Goal: Information Seeking & Learning: Find specific fact

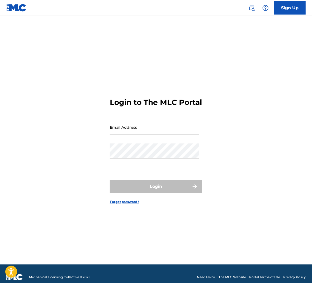
click at [138, 131] on input "Email Address" at bounding box center [154, 127] width 89 height 15
type input "[EMAIL_ADDRESS][DOMAIN_NAME]"
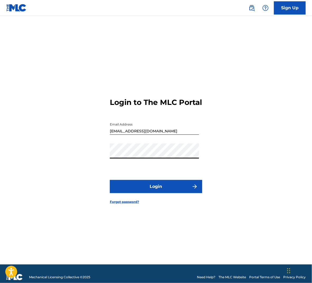
click at [152, 192] on button "Login" at bounding box center [156, 186] width 92 height 13
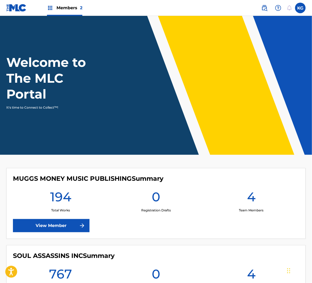
click at [68, 223] on link "View Member" at bounding box center [51, 225] width 77 height 13
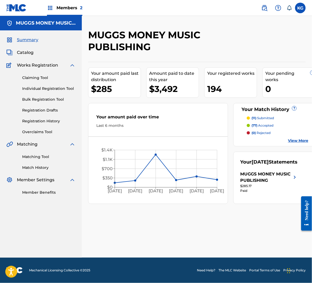
click at [262, 6] on img at bounding box center [264, 8] width 6 height 6
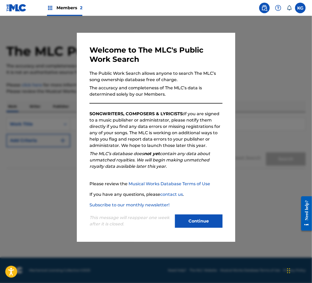
click at [211, 229] on div "Continue" at bounding box center [198, 221] width 47 height 15
click at [210, 225] on button "Continue" at bounding box center [198, 220] width 47 height 13
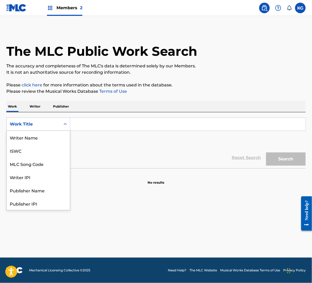
click at [49, 123] on div "Work Title" at bounding box center [33, 124] width 47 height 6
click at [39, 136] on div "Writer Name" at bounding box center [38, 137] width 63 height 13
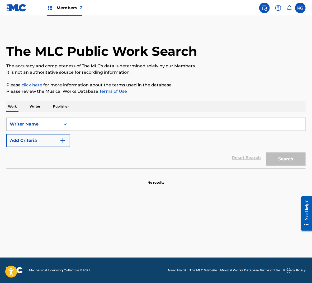
click at [87, 125] on input "Search Form" at bounding box center [187, 124] width 235 height 13
type input "[PERSON_NAME]"
click at [266, 152] on button "Search" at bounding box center [286, 158] width 40 height 13
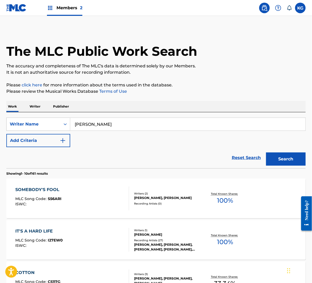
click at [117, 209] on div "SOMEBODY'S FOOL MLC Song Code : S56ARI ISWC :" at bounding box center [72, 198] width 114 height 24
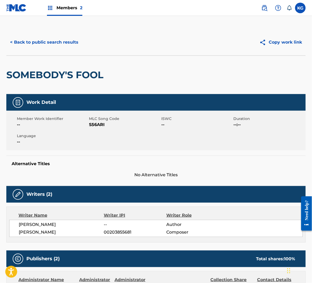
click at [54, 44] on button "< Back to public search results" at bounding box center [44, 42] width 76 height 13
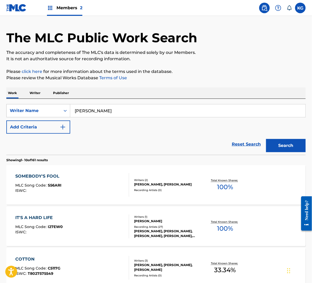
scroll to position [127, 0]
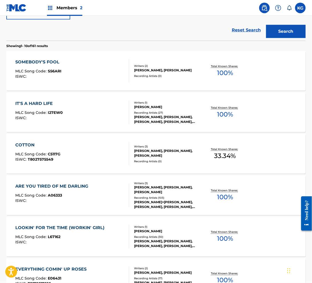
click at [103, 159] on div "COTTON MLC Song Code : C5117G ISWC : T8027575549" at bounding box center [72, 154] width 114 height 24
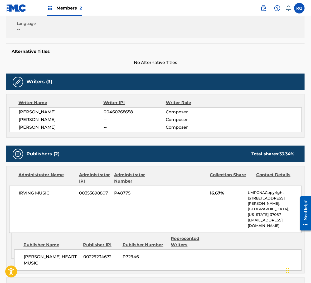
scroll to position [185, 0]
